Goal: Transaction & Acquisition: Book appointment/travel/reservation

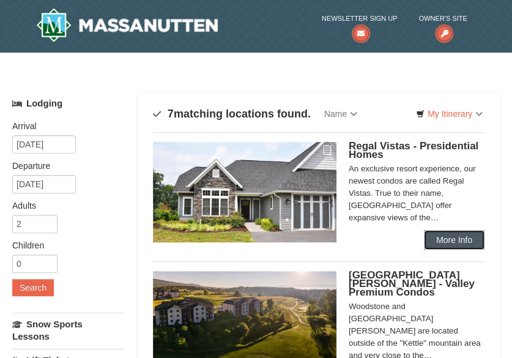
click at [433, 239] on link "More Info" at bounding box center [454, 240] width 61 height 20
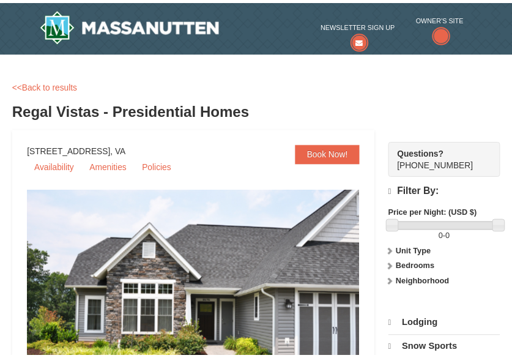
scroll to position [102, 0]
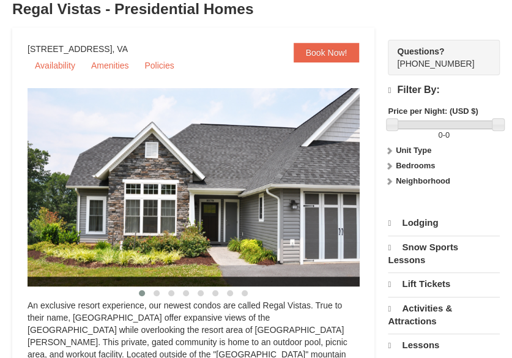
click at [258, 247] on img at bounding box center [209, 187] width 362 height 198
select select "10"
